Goal: Transaction & Acquisition: Purchase product/service

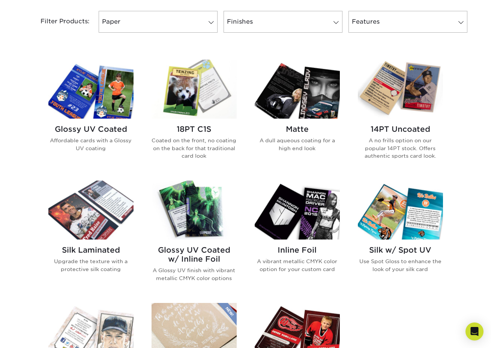
scroll to position [307, 0]
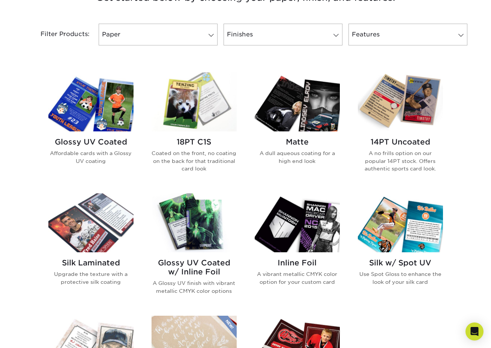
click at [304, 114] on img at bounding box center [297, 101] width 85 height 59
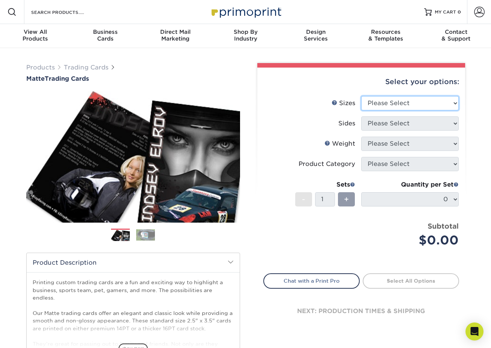
select select "2.50x3.50"
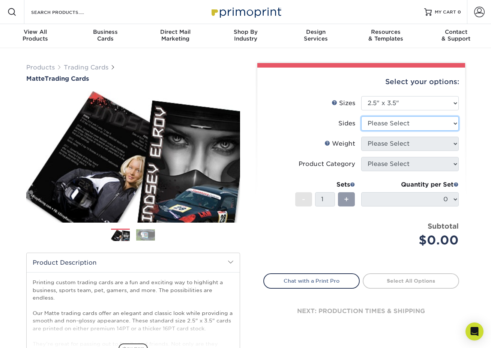
select select "13abbda7-1d64-4f25-8bb2-c179b224825d"
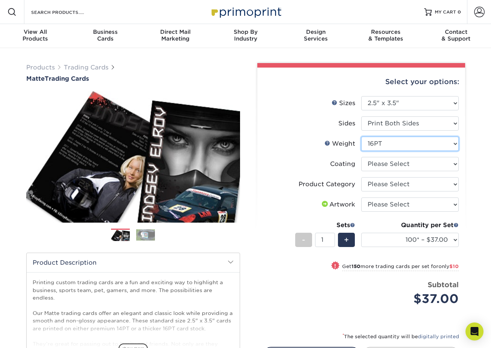
select select "14PT"
select select "upload"
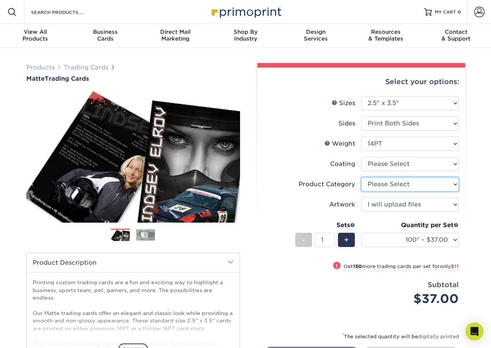
select select "c2f9bce9-36c2-409d-b101-c29d9d031e18"
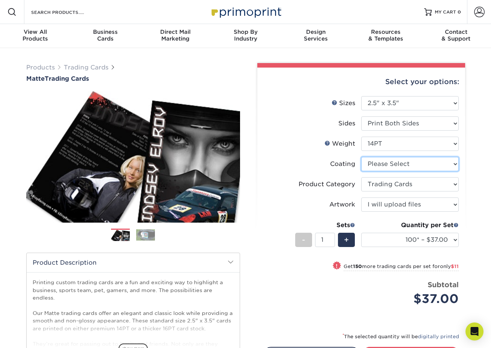
select select "121bb7b5-3b4d-429f-bd8d-bbf80e953313"
select select "-1"
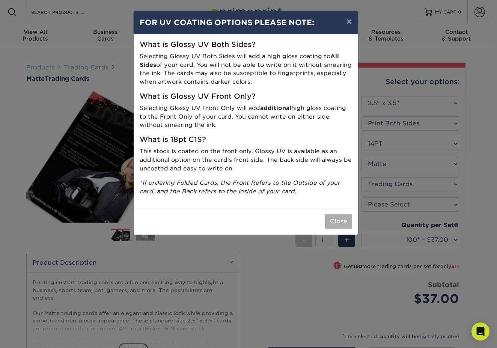
click at [347, 217] on button "Close" at bounding box center [338, 221] width 27 height 14
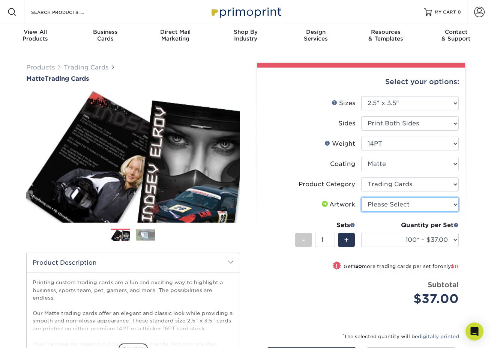
select select "upload"
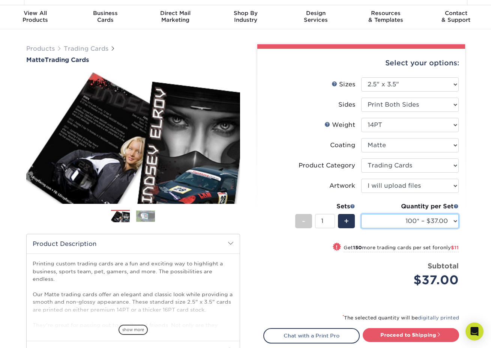
scroll to position [17, 0]
